Goal: Information Seeking & Learning: Check status

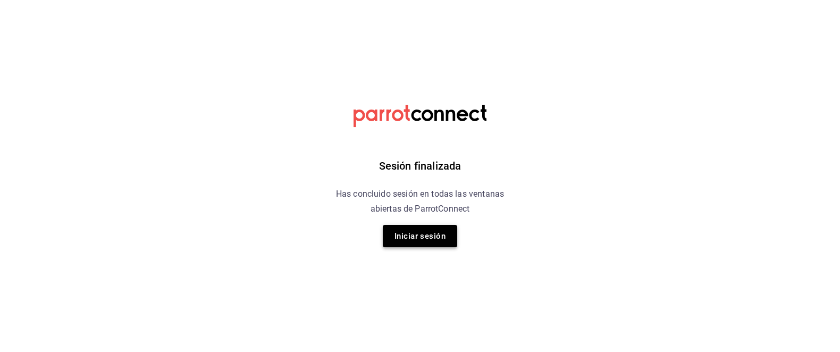
click at [434, 234] on button "Iniciar sesión" at bounding box center [420, 236] width 74 height 22
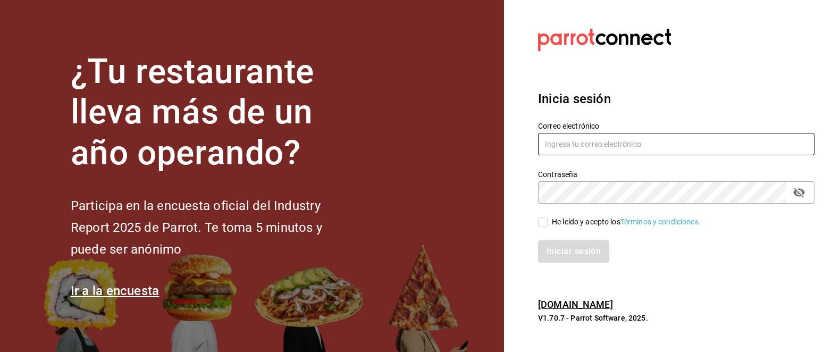
click at [592, 143] on input "text" at bounding box center [676, 144] width 276 height 22
click at [577, 153] on input "text" at bounding box center [676, 144] width 276 height 22
paste input "redestrattoria@gmail.com"
type input "redestrattoria@gmail.com"
click at [541, 221] on input "He leído y acepto los Términos y condiciones." at bounding box center [543, 222] width 10 height 10
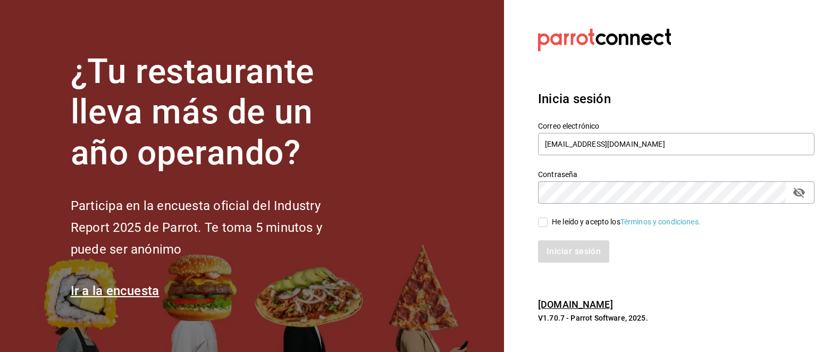
checkbox input "true"
click at [569, 258] on button "Iniciar sesión" at bounding box center [574, 251] width 72 height 22
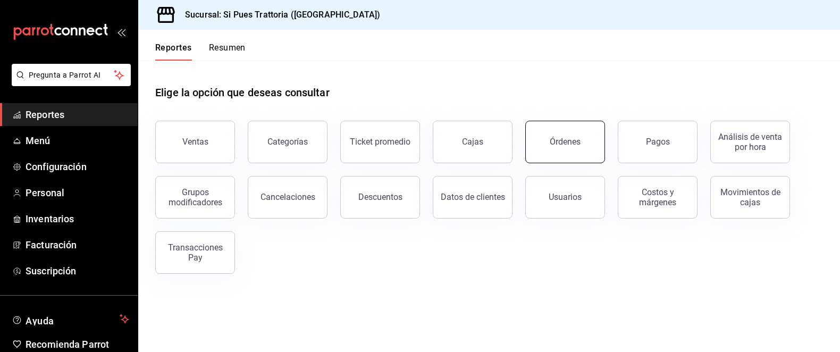
click at [568, 155] on button "Órdenes" at bounding box center [565, 142] width 80 height 43
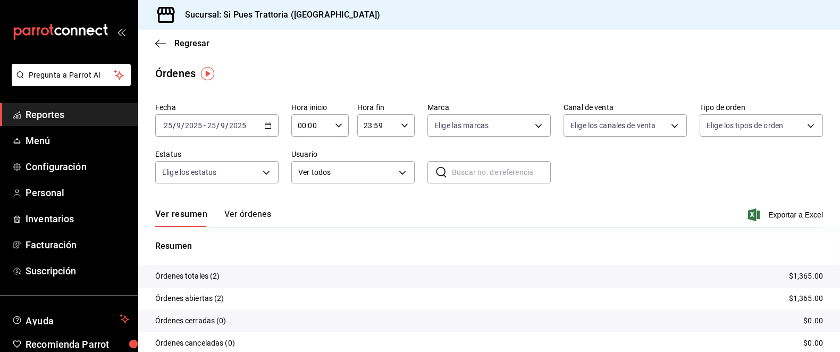
click at [252, 131] on div "[DATE] [DATE] - [DATE] [DATE]" at bounding box center [216, 125] width 123 height 22
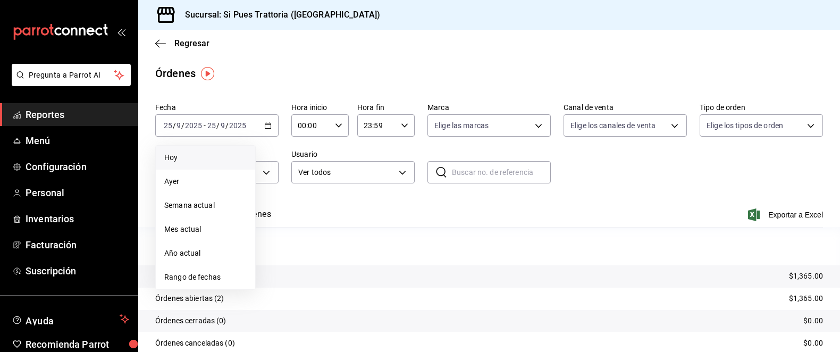
click at [190, 156] on span "Hoy" at bounding box center [205, 157] width 82 height 11
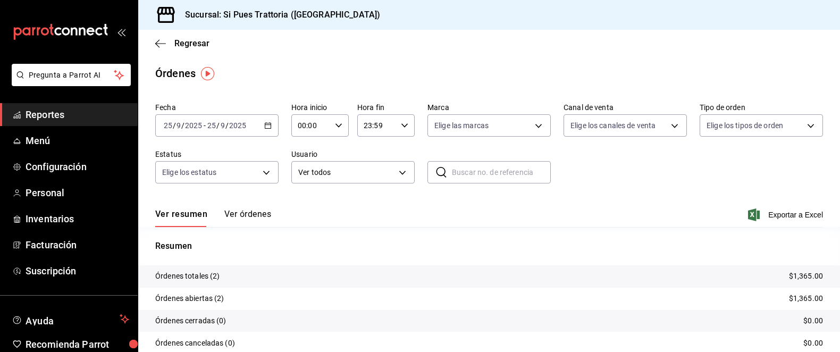
scroll to position [65, 0]
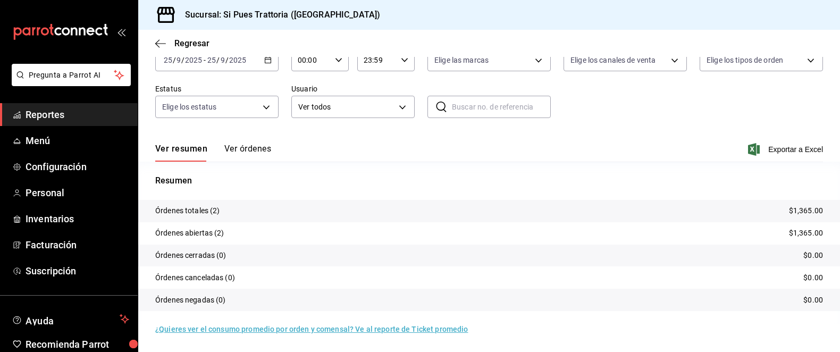
click at [249, 153] on button "Ver órdenes" at bounding box center [247, 152] width 47 height 18
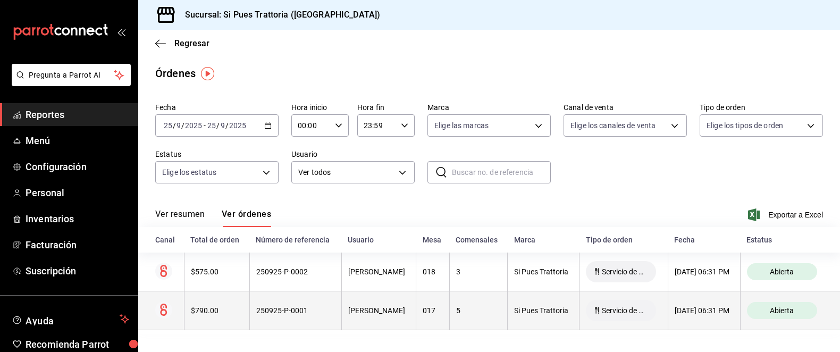
click at [306, 310] on div "250925-P-0001" at bounding box center [295, 310] width 79 height 9
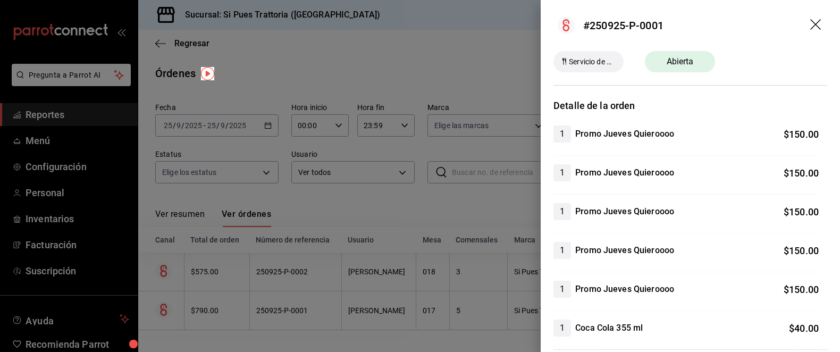
click at [812, 29] on icon "drag" at bounding box center [816, 25] width 13 height 13
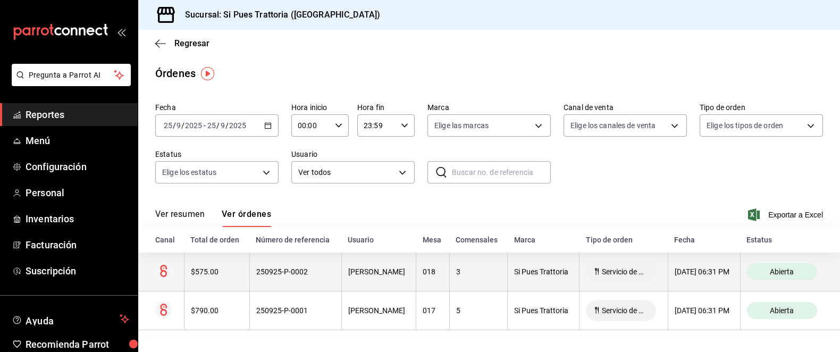
click at [196, 278] on th "$575.00" at bounding box center [216, 271] width 65 height 39
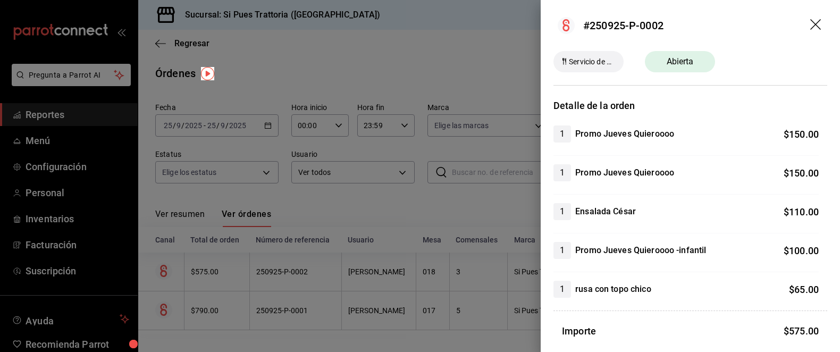
click at [807, 32] on header "#250925-P-0002" at bounding box center [689, 25] width 299 height 51
click at [812, 29] on icon "drag" at bounding box center [816, 25] width 13 height 13
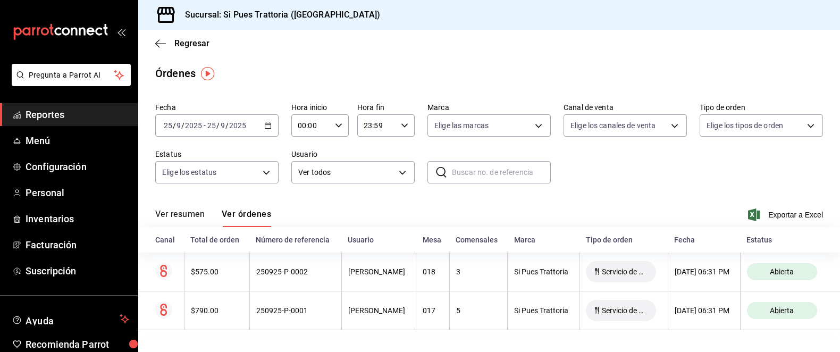
click at [173, 209] on button "Ver resumen" at bounding box center [179, 218] width 49 height 18
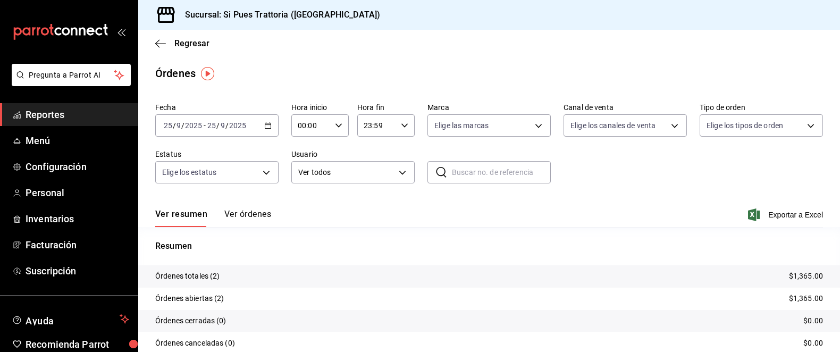
click at [41, 109] on span "Reportes" at bounding box center [78, 114] width 104 height 14
